Goal: Task Accomplishment & Management: Use online tool/utility

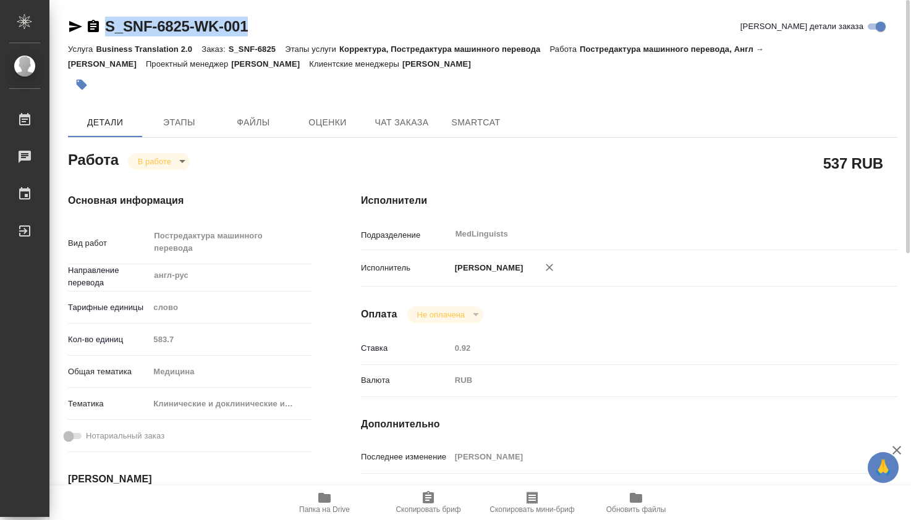
drag, startPoint x: 251, startPoint y: 29, endPoint x: 103, endPoint y: 23, distance: 148.4
click at [103, 23] on div "S_SNF-6825-WK-001 Кратко детали заказа" at bounding box center [482, 27] width 829 height 20
copy link "S_SNF-6825-WK-001"
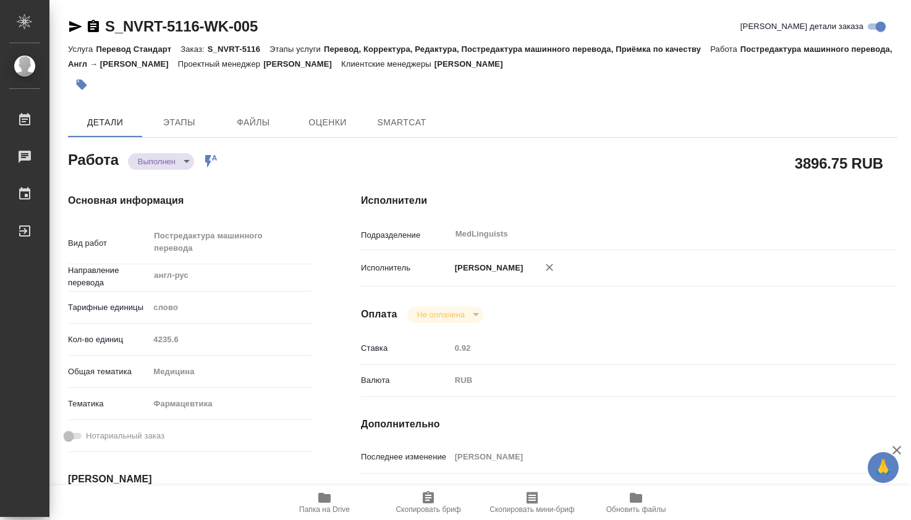
type textarea "x"
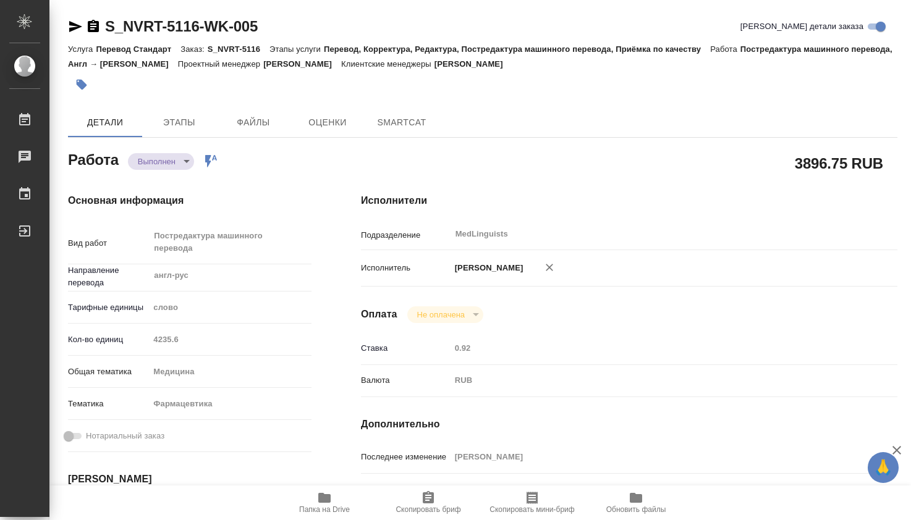
type textarea "x"
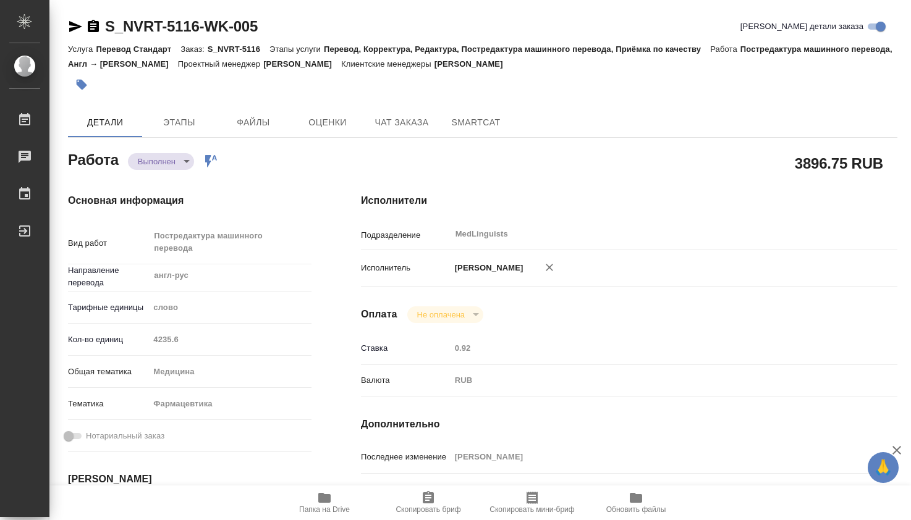
type textarea "x"
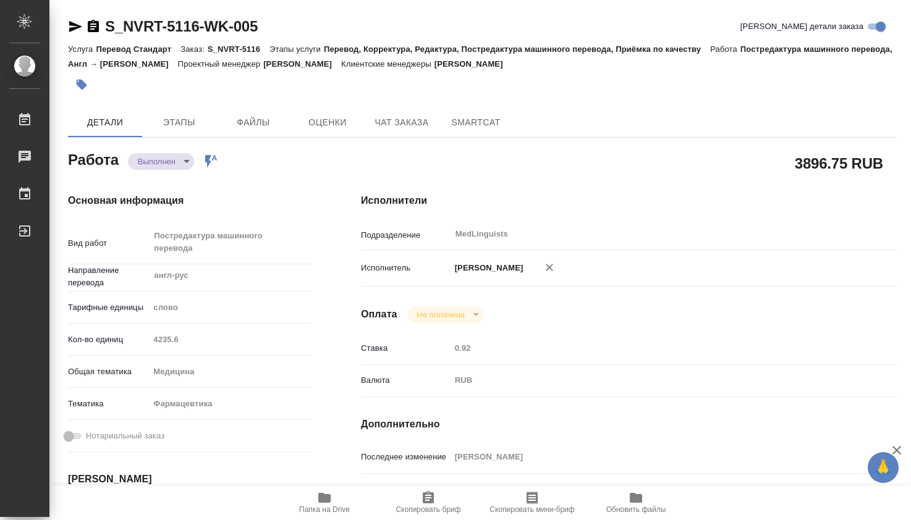
type textarea "x"
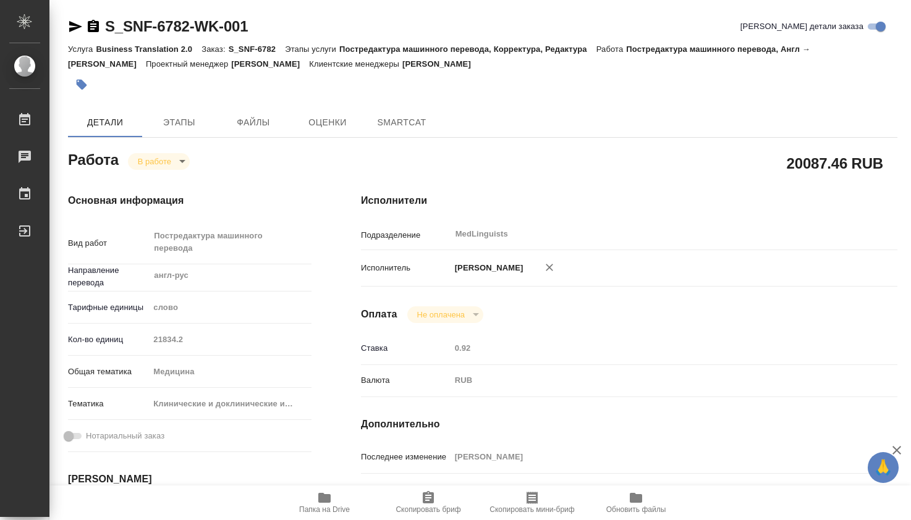
type textarea "x"
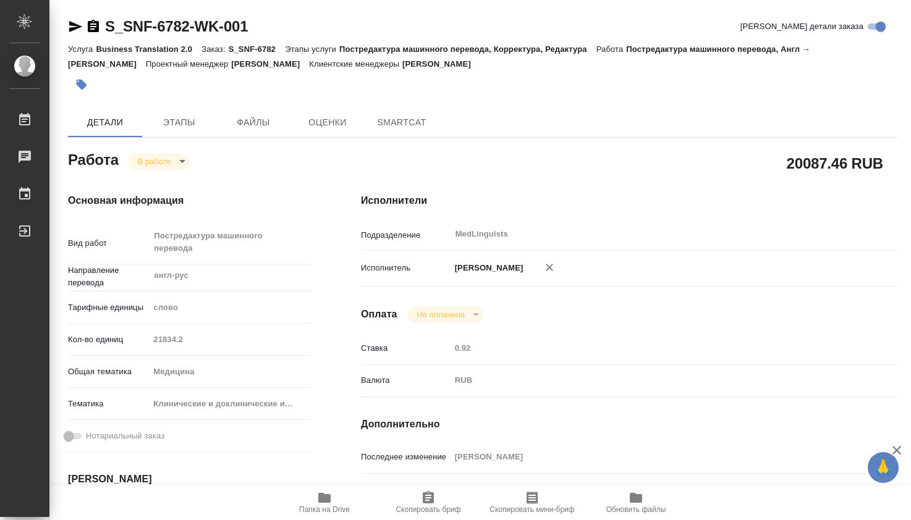
type textarea "x"
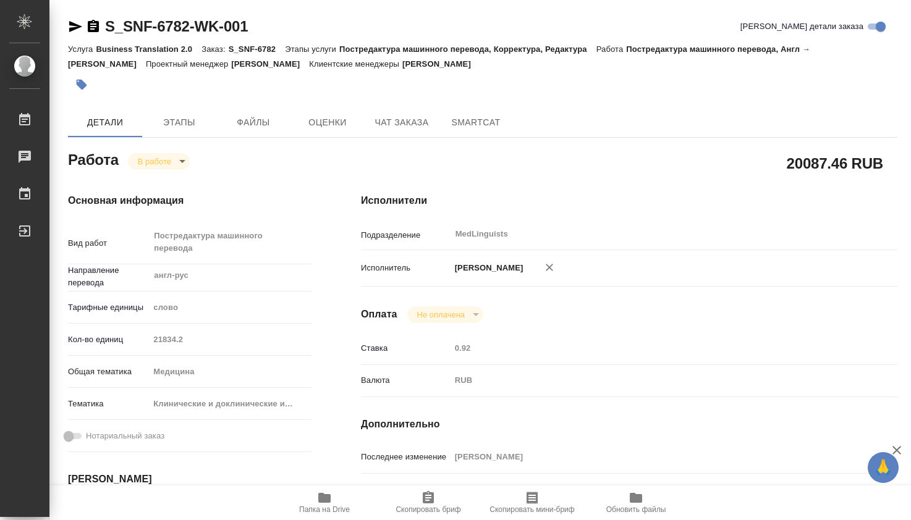
type textarea "x"
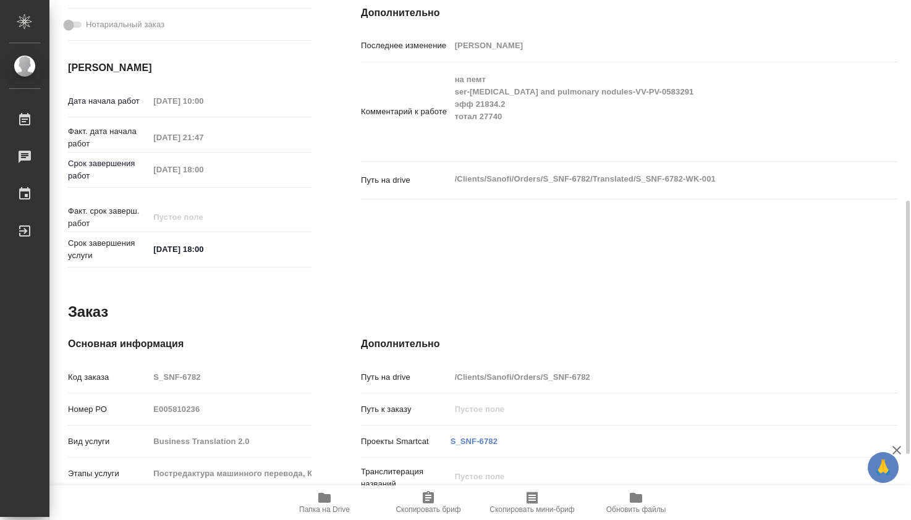
type textarea "x"
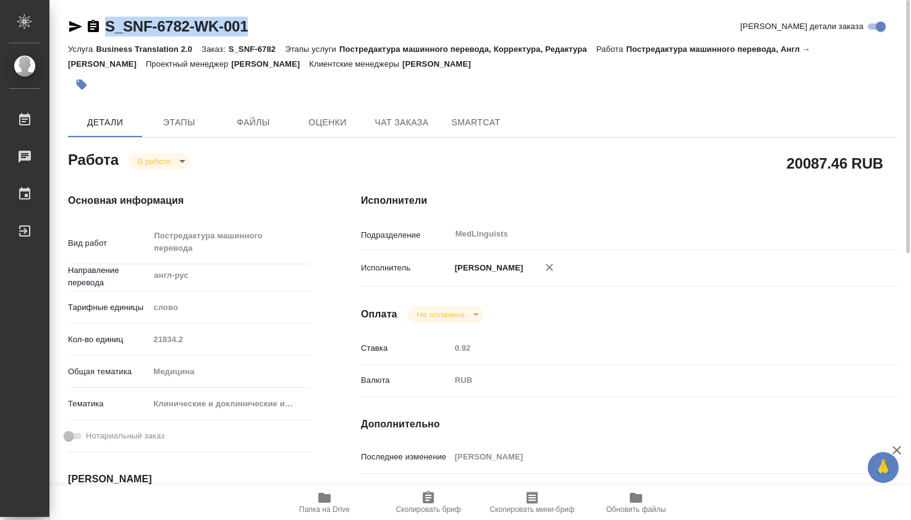
drag, startPoint x: 250, startPoint y: 20, endPoint x: 77, endPoint y: 17, distance: 173.0
click at [77, 17] on div "S_SNF-6782-WK-001 Кратко детали заказа" at bounding box center [482, 27] width 829 height 20
copy link "S_SNF-6782-WK-001"
click at [324, 503] on icon "button" at bounding box center [324, 498] width 12 height 10
